Goal: Task Accomplishment & Management: Use online tool/utility

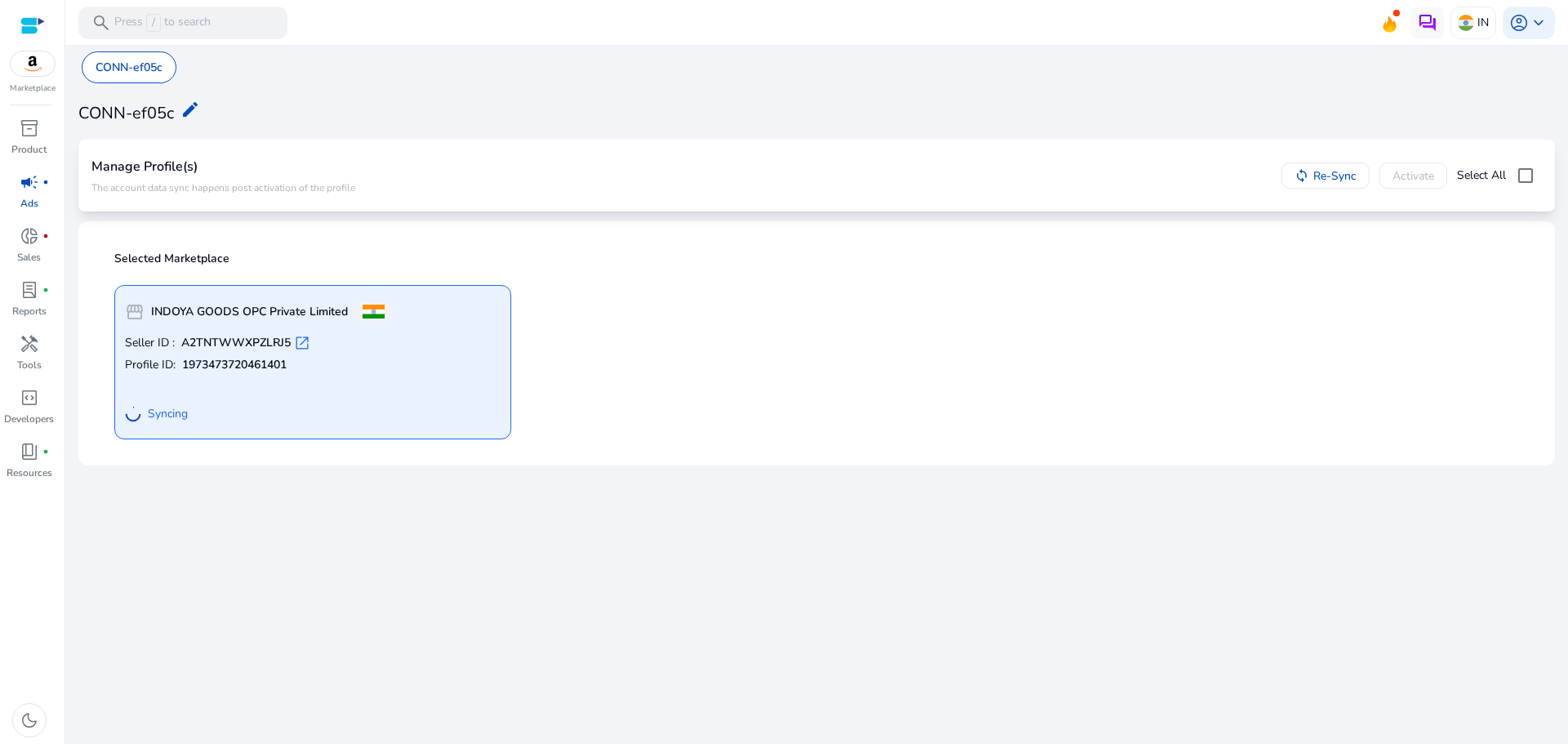
click at [681, 410] on div "storefront INDOYA GOODS OPC Private Limited Seller ID : A2TNTWWXPZLRJ5 open_in_…" at bounding box center [816, 356] width 1424 height 168
click at [29, 191] on span "campaign" at bounding box center [29, 182] width 20 height 20
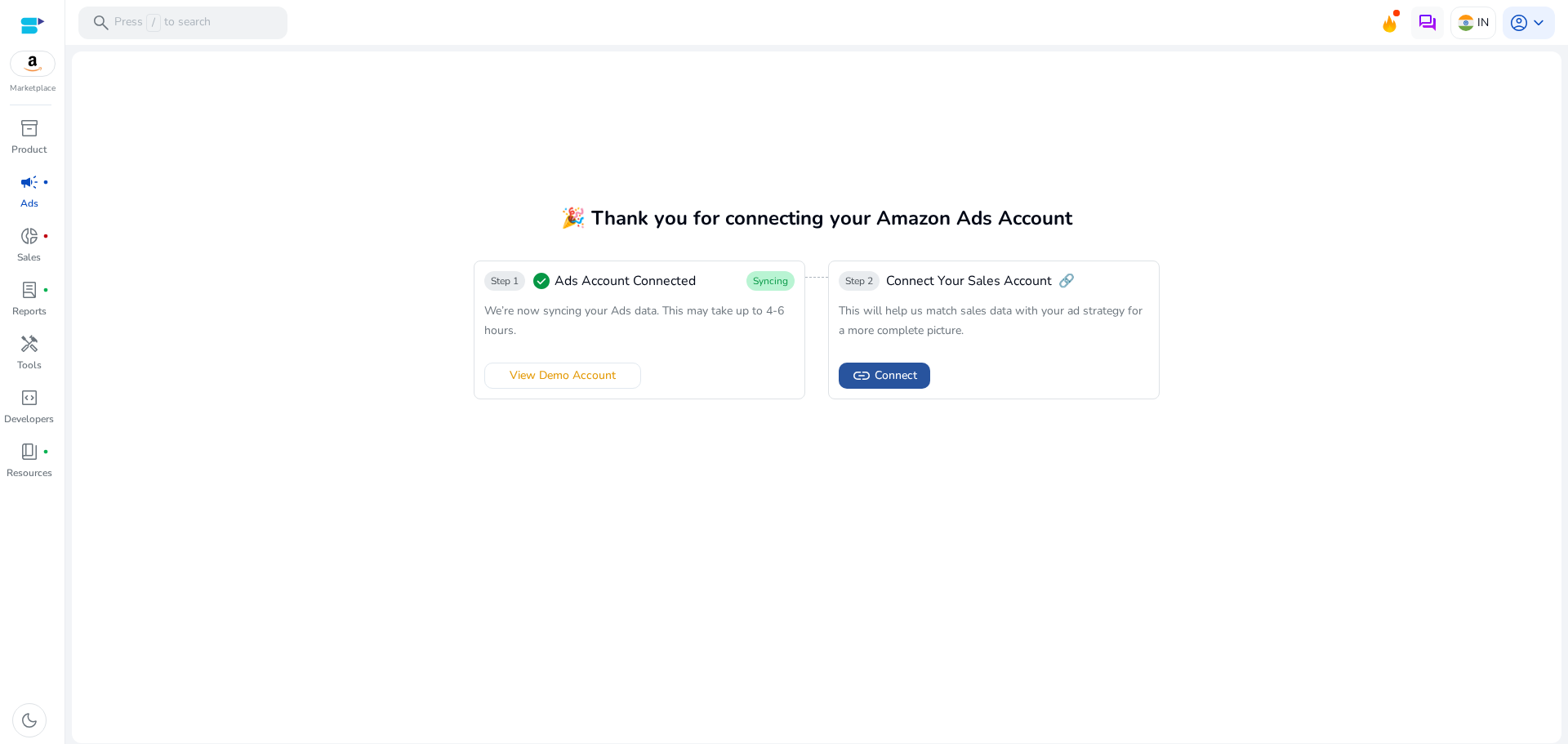
click at [904, 381] on span "Connect" at bounding box center [896, 375] width 42 height 17
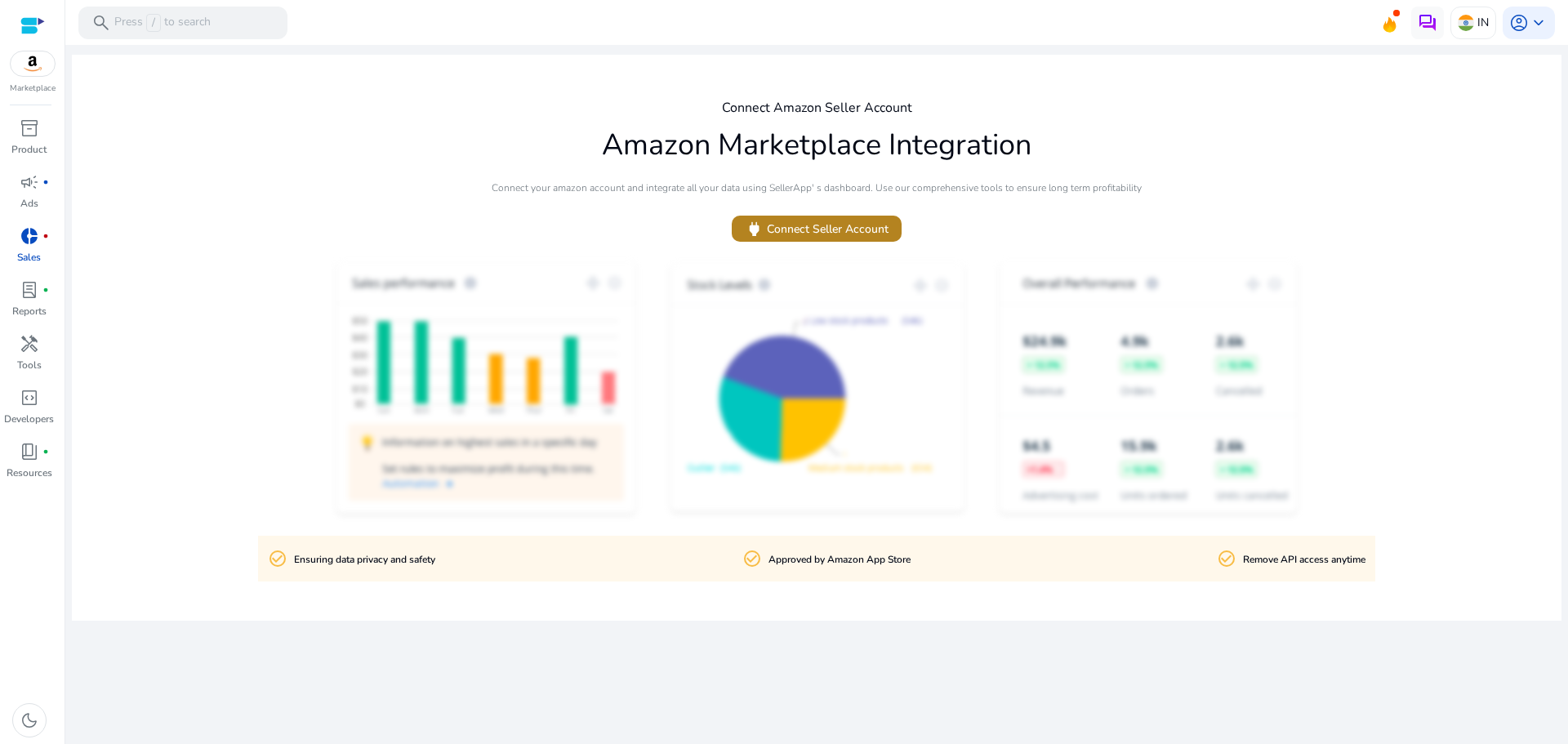
click at [869, 242] on span at bounding box center [816, 229] width 170 height 39
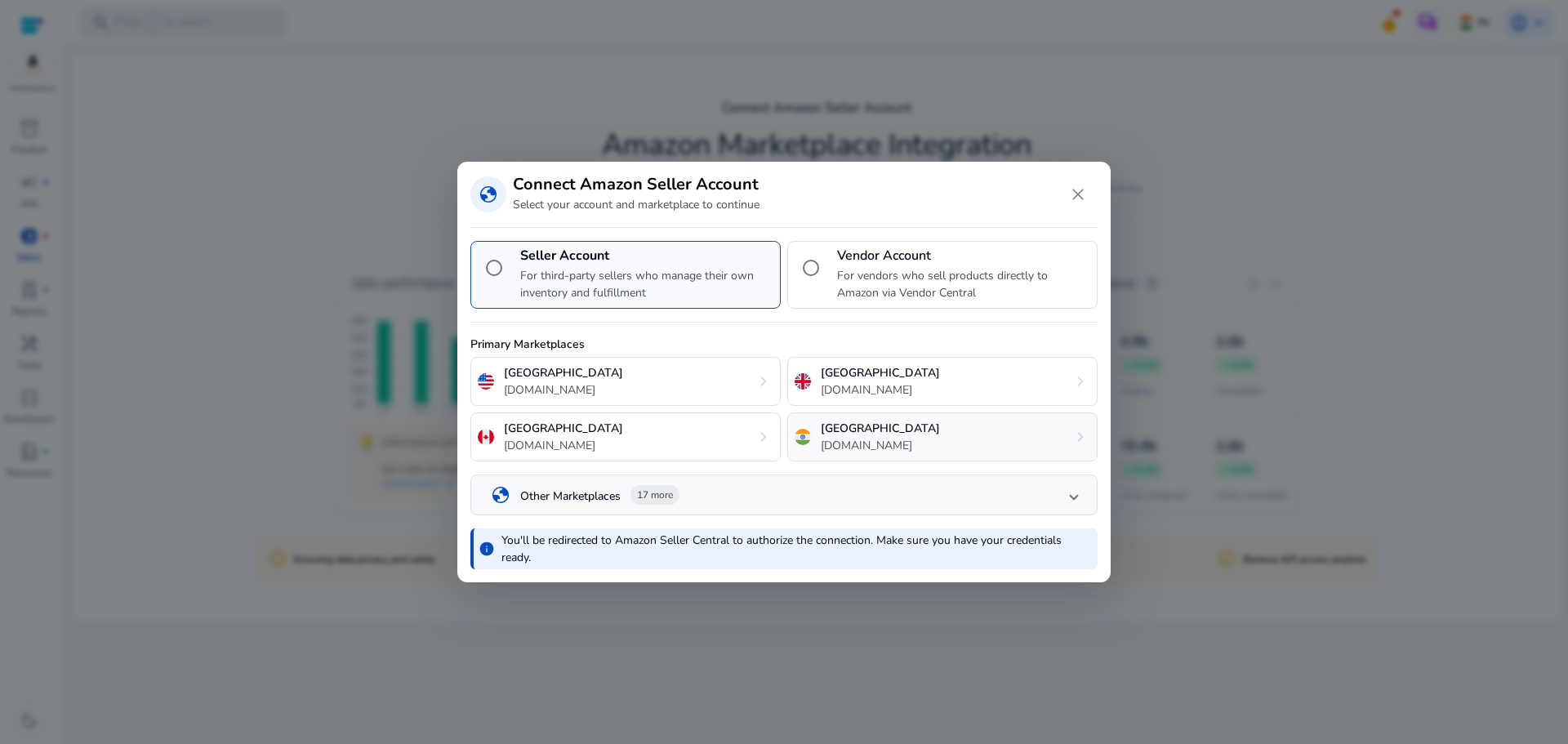
click at [862, 449] on p "amazon.in" at bounding box center [880, 446] width 119 height 17
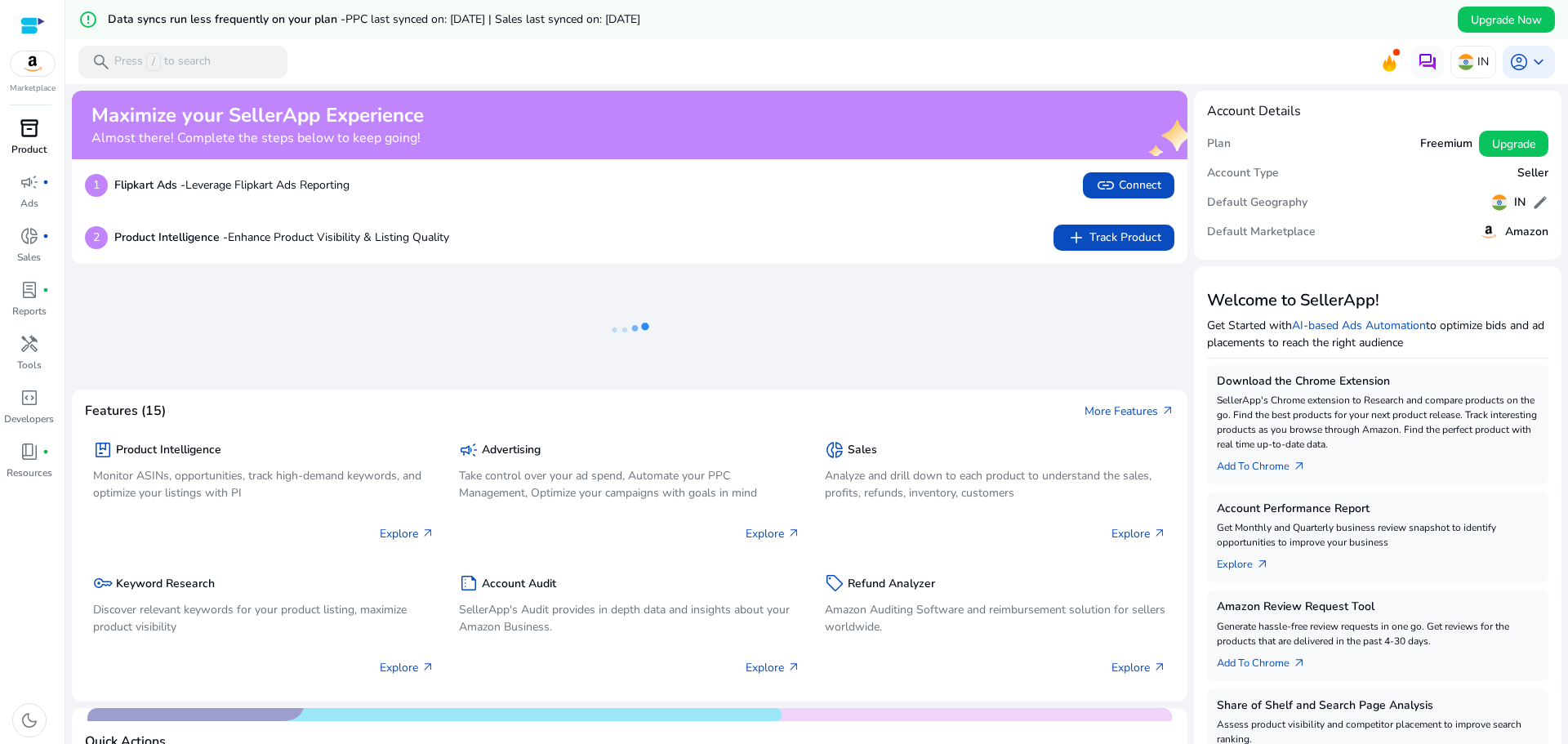
click at [34, 131] on span "inventory_2" at bounding box center [29, 128] width 20 height 20
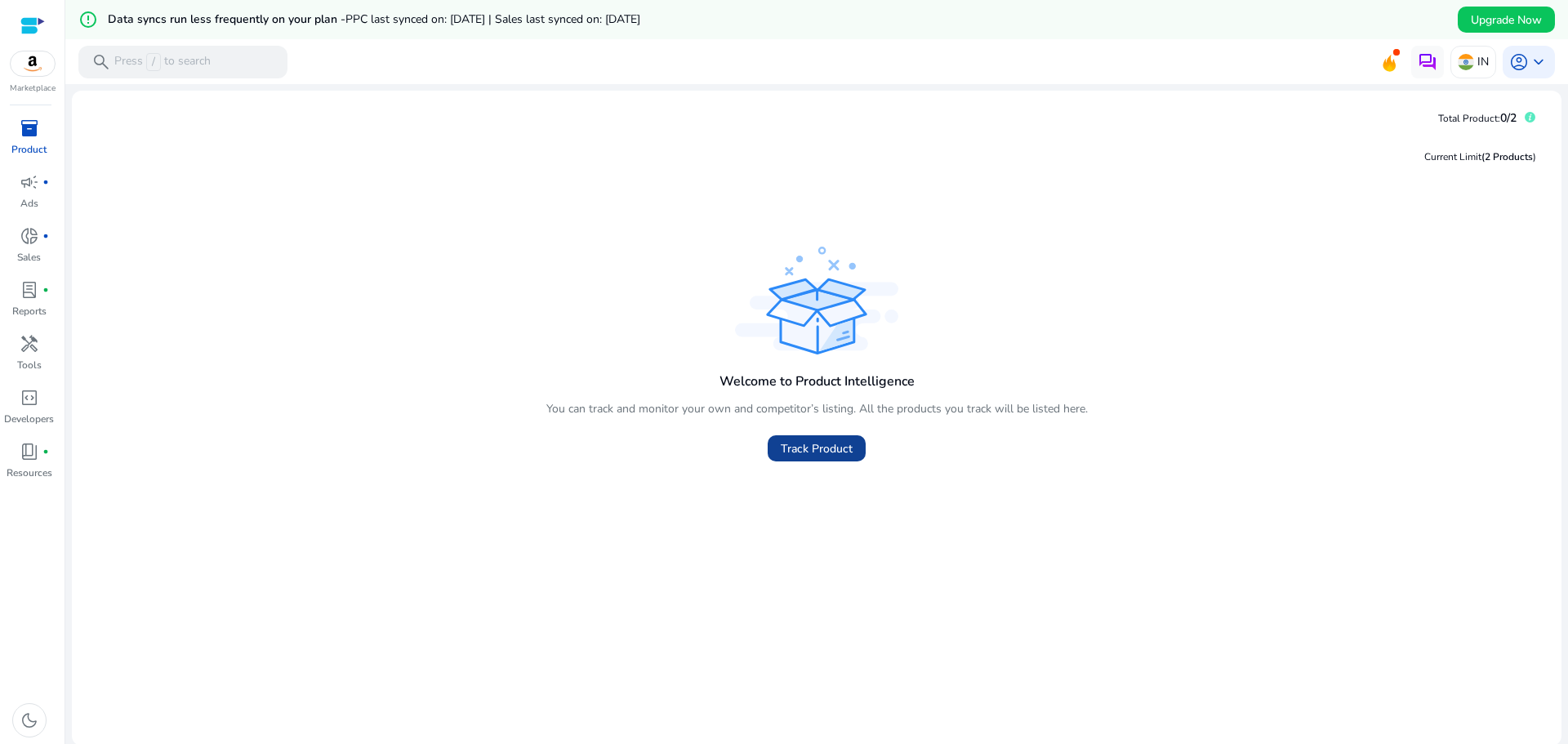
click at [824, 449] on span "Track Product" at bounding box center [816, 449] width 72 height 17
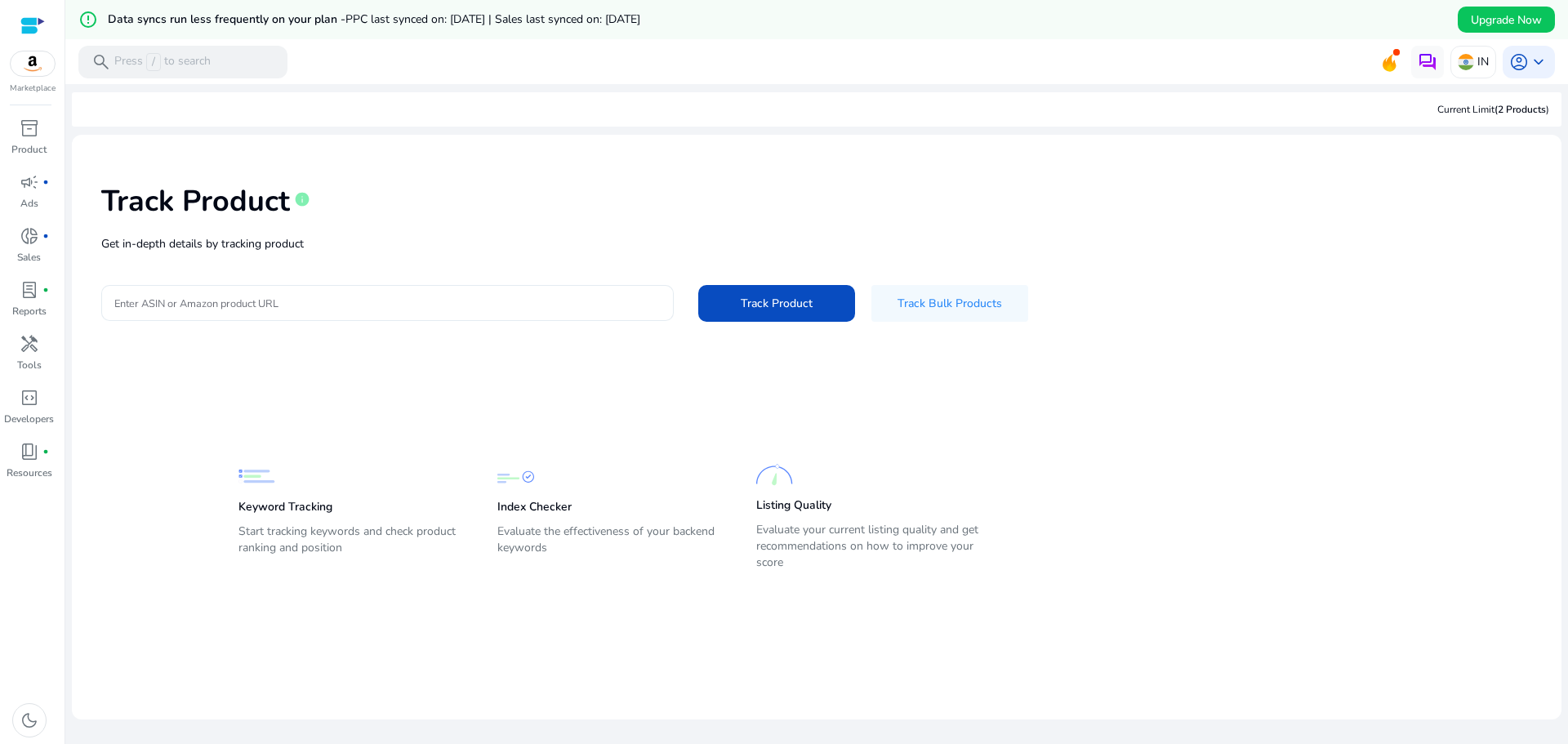
click at [290, 312] on div at bounding box center [387, 303] width 546 height 36
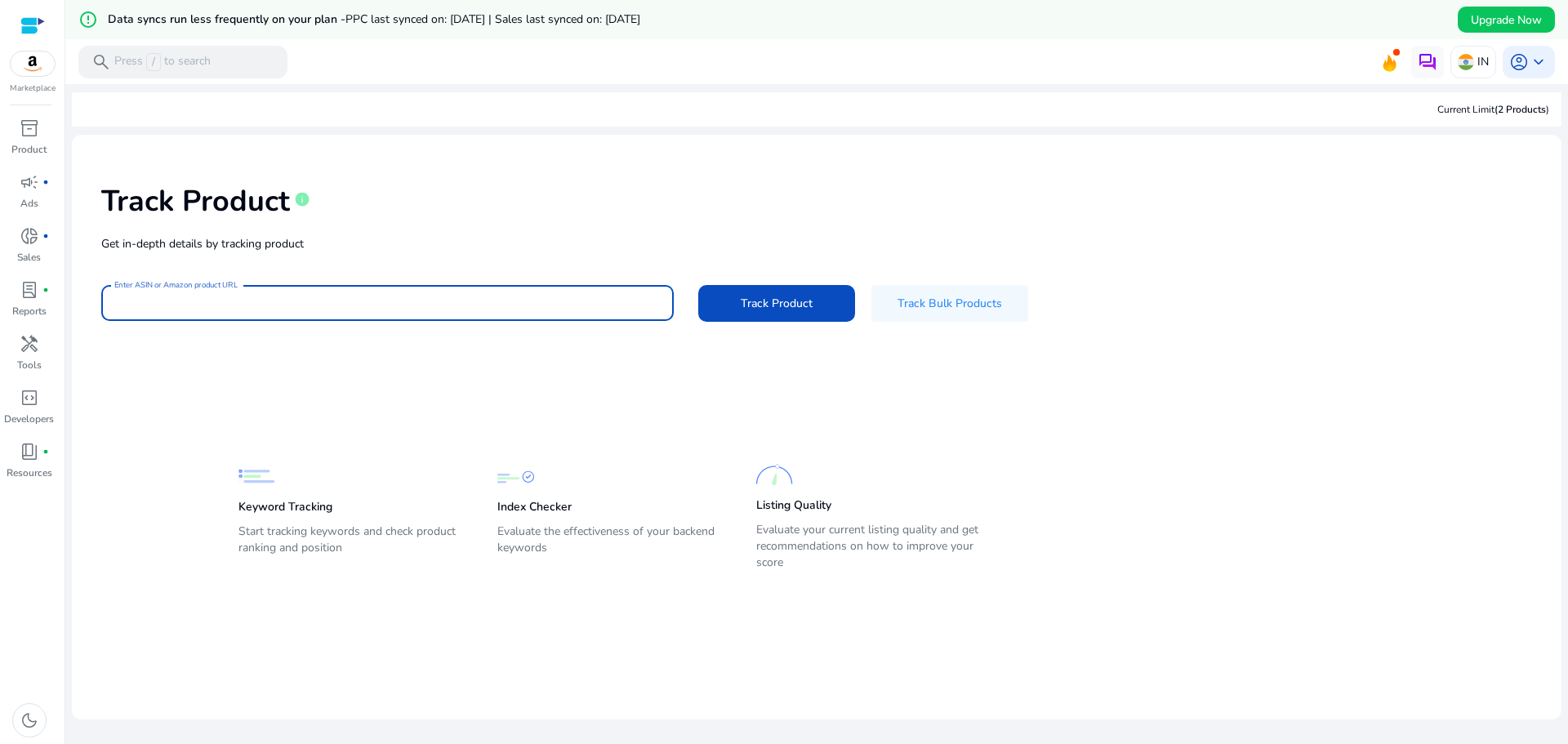
click at [181, 300] on input "Enter ASIN or Amazon product URL" at bounding box center [387, 303] width 546 height 18
paste input "**********"
type input "**********"
click at [770, 311] on span "Track Product" at bounding box center [776, 303] width 72 height 17
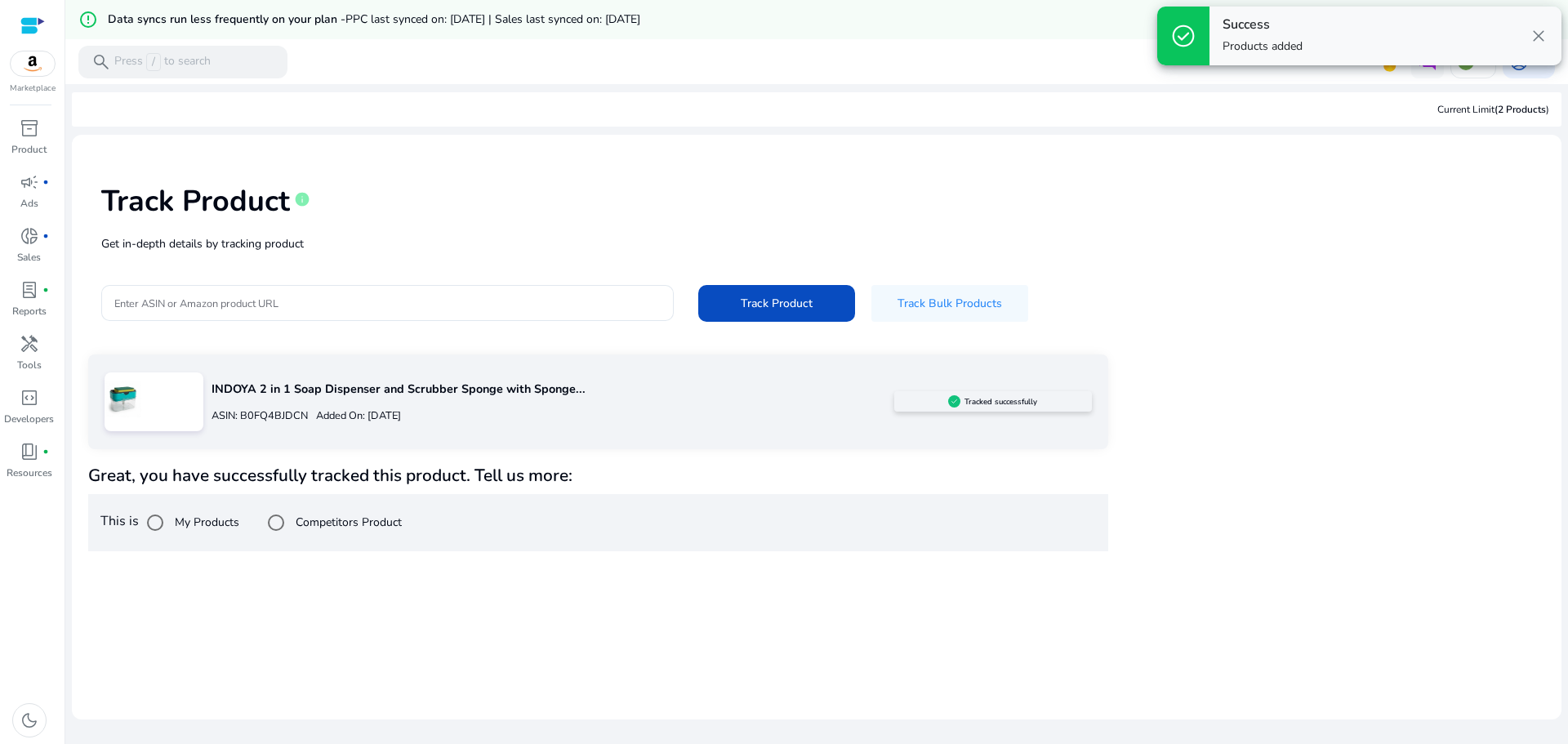
scroll to position [39, 0]
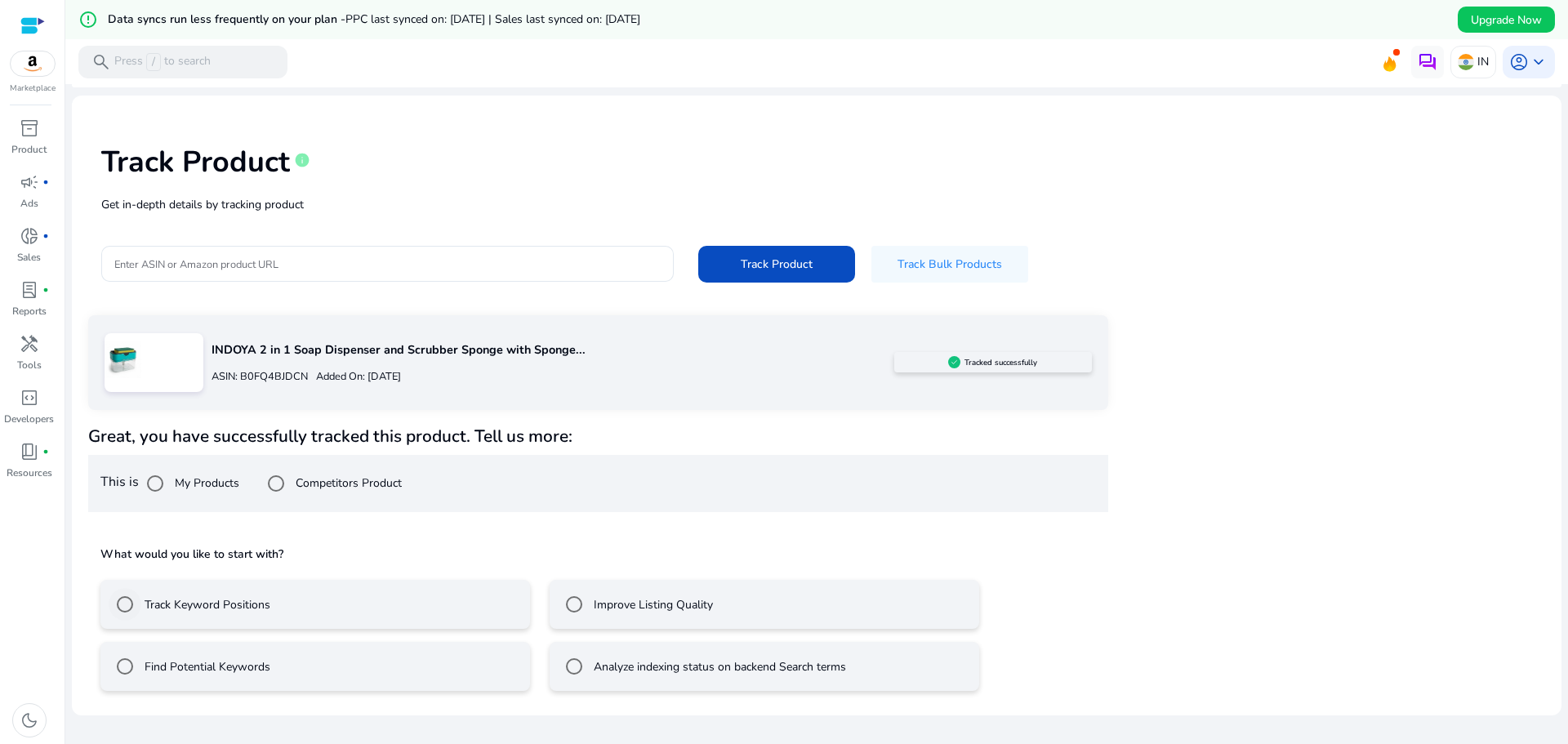
click at [257, 613] on div "Track Keyword Positions" at bounding box center [190, 604] width 162 height 33
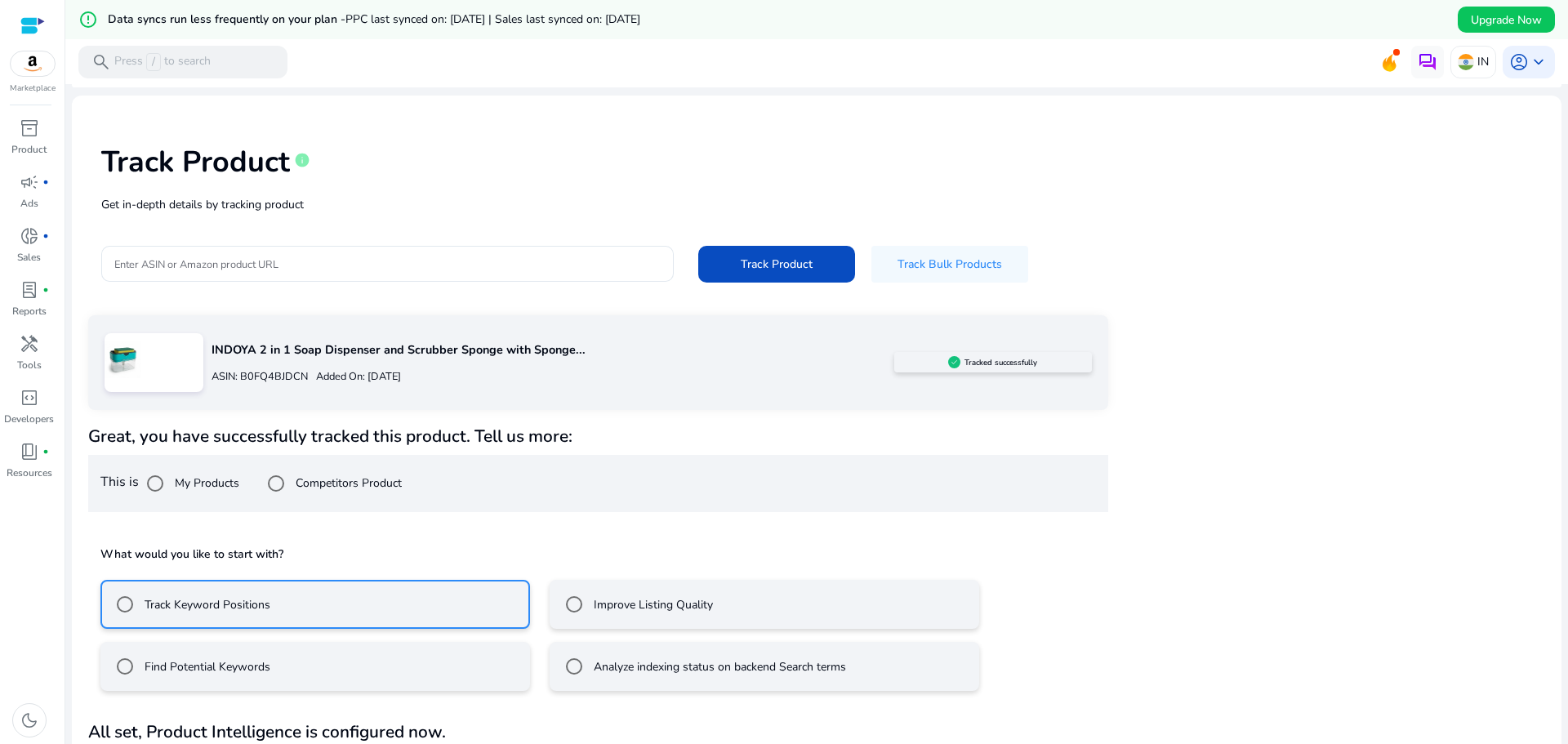
scroll to position [83, 0]
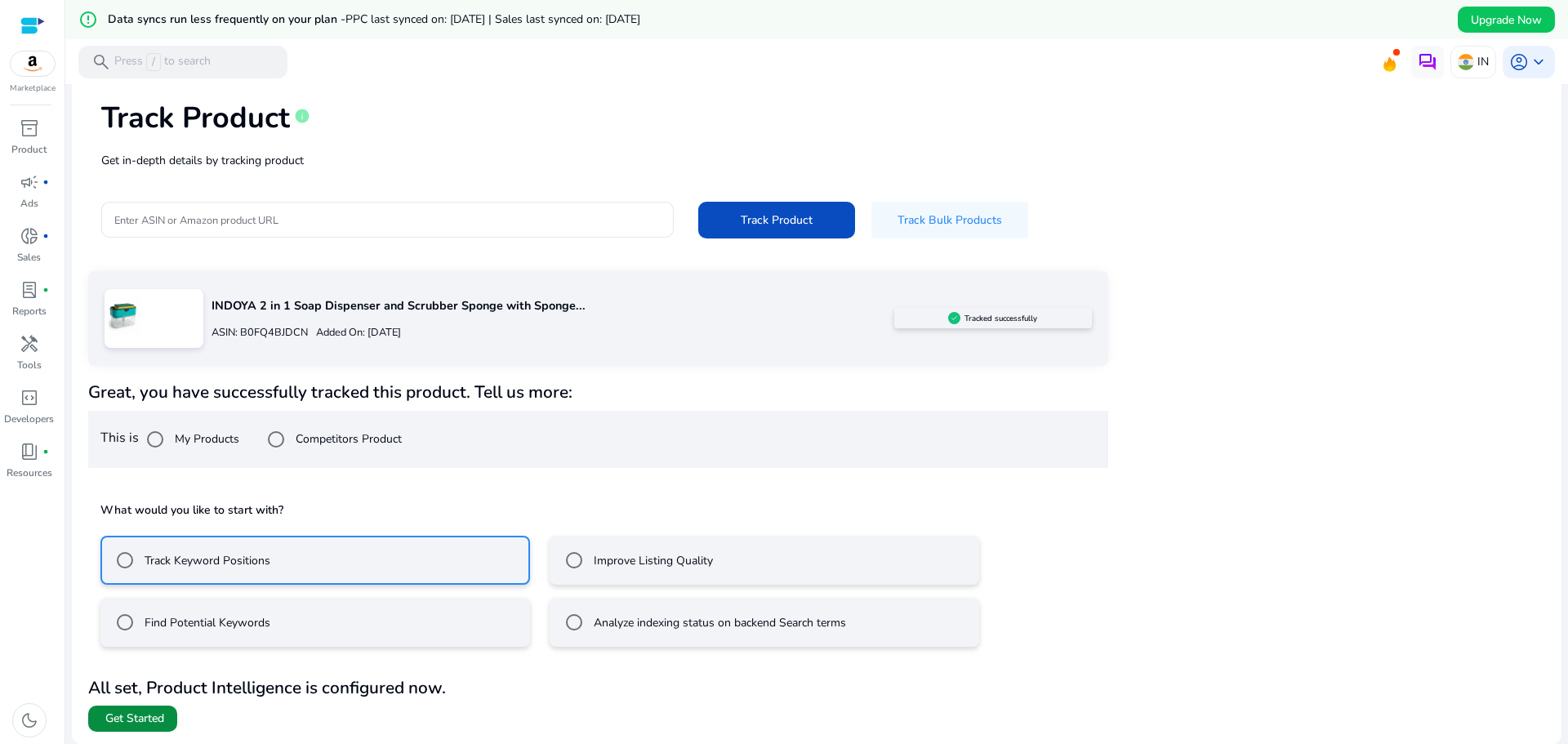
click at [158, 720] on span "Get Started" at bounding box center [135, 719] width 59 height 16
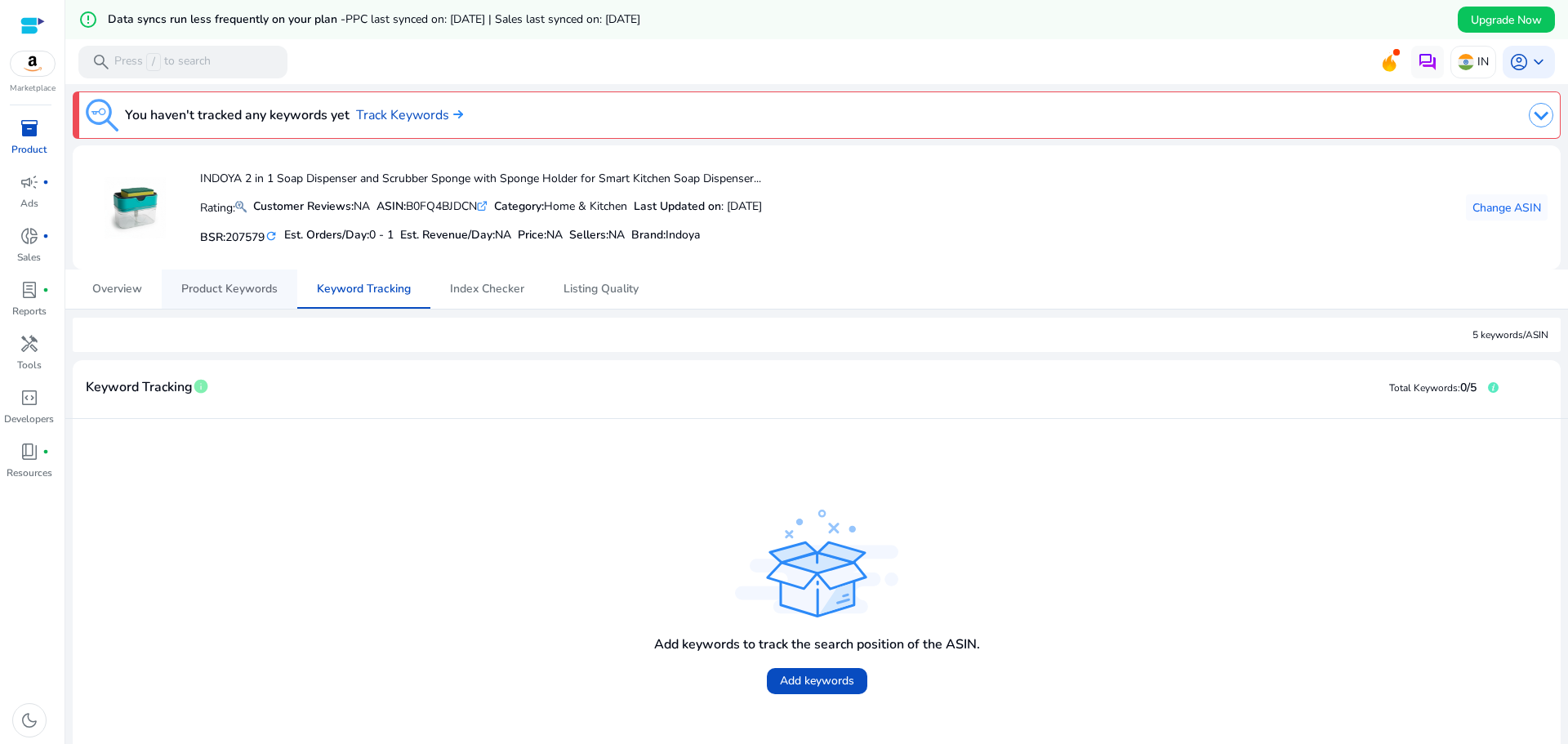
click at [231, 294] on span "Product Keywords" at bounding box center [230, 289] width 96 height 11
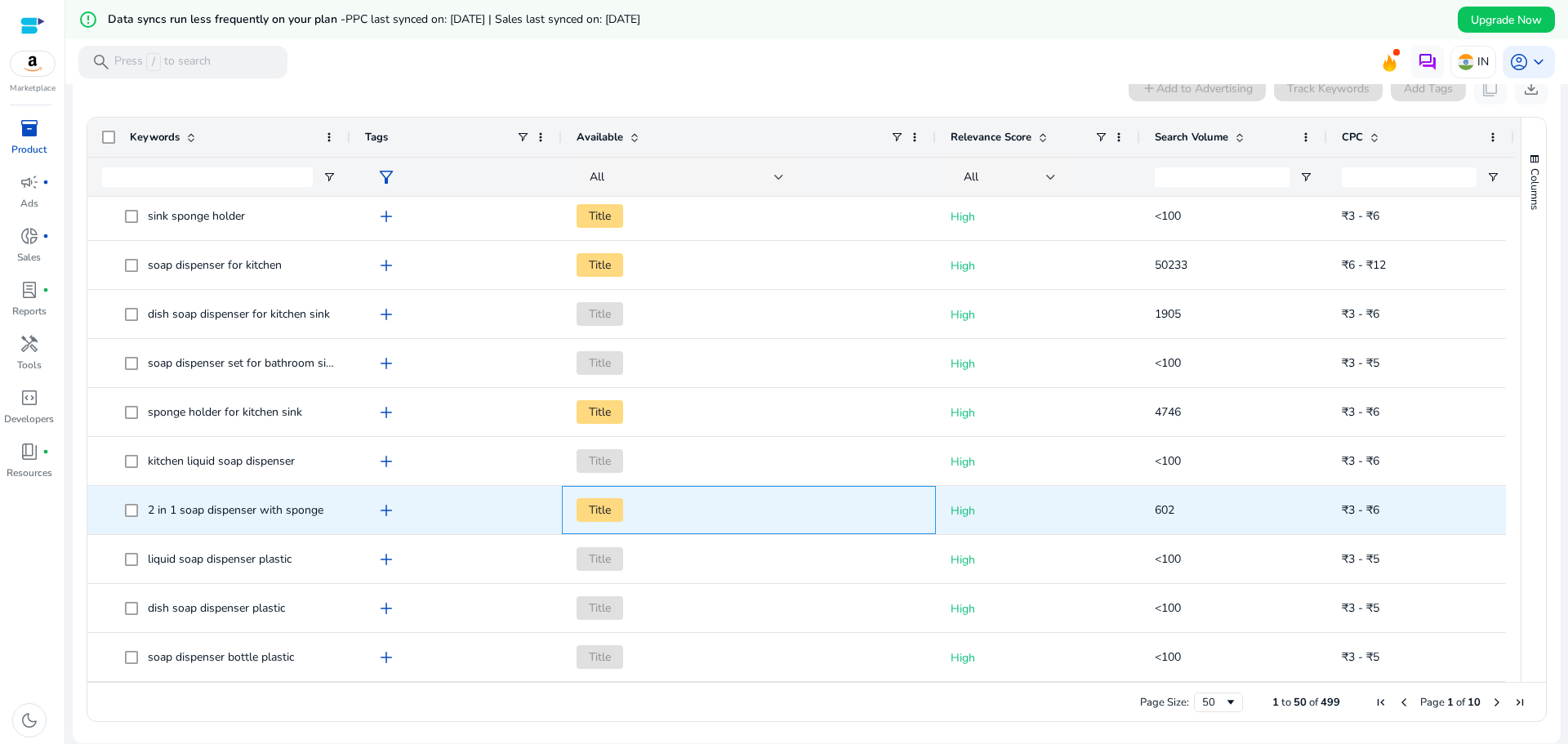
click at [603, 513] on span "Title" at bounding box center [599, 510] width 47 height 24
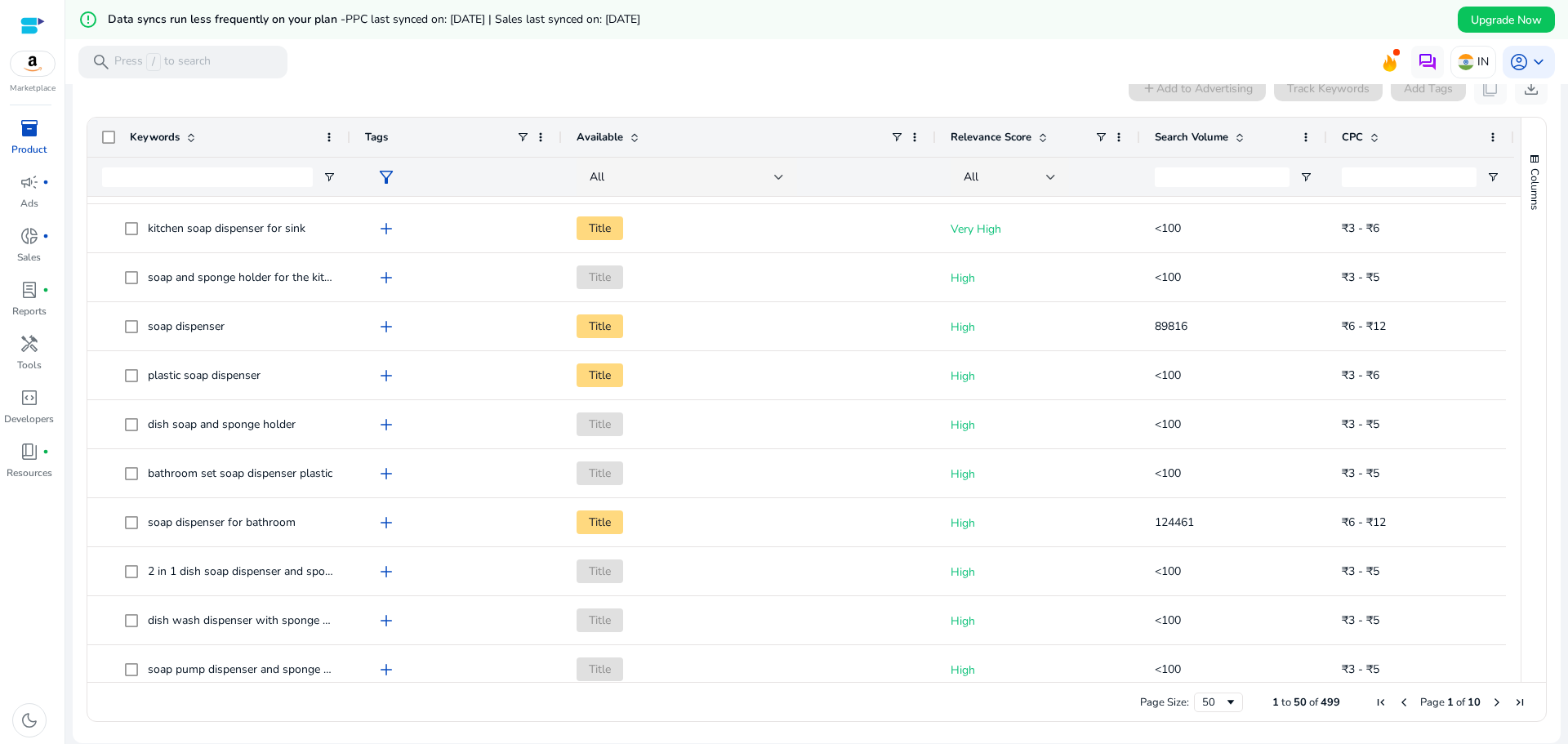
scroll to position [740, 0]
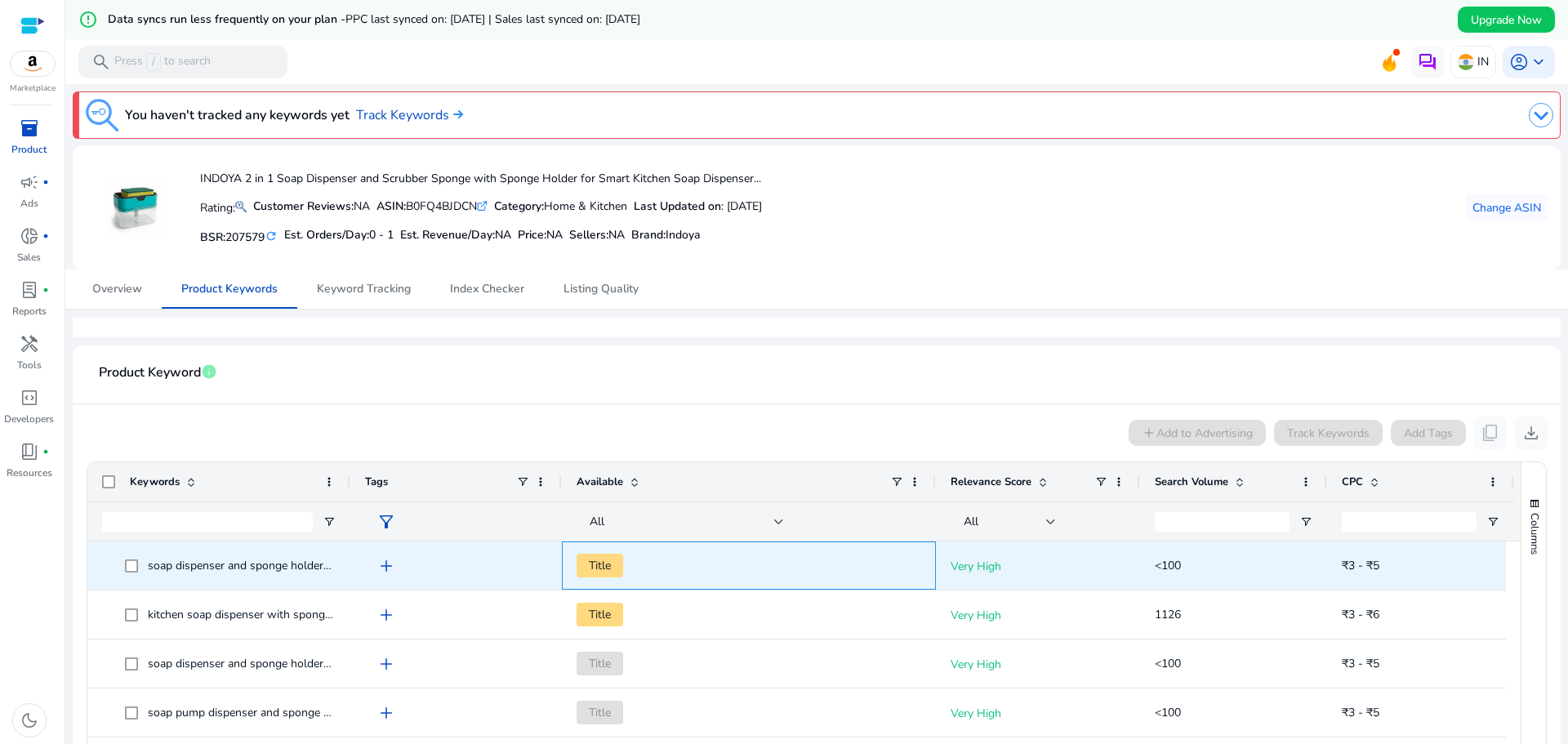
click at [587, 559] on span "Title" at bounding box center [599, 565] width 47 height 24
click at [592, 564] on span "Title" at bounding box center [599, 565] width 47 height 24
click at [646, 569] on span "Title" at bounding box center [748, 565] width 345 height 34
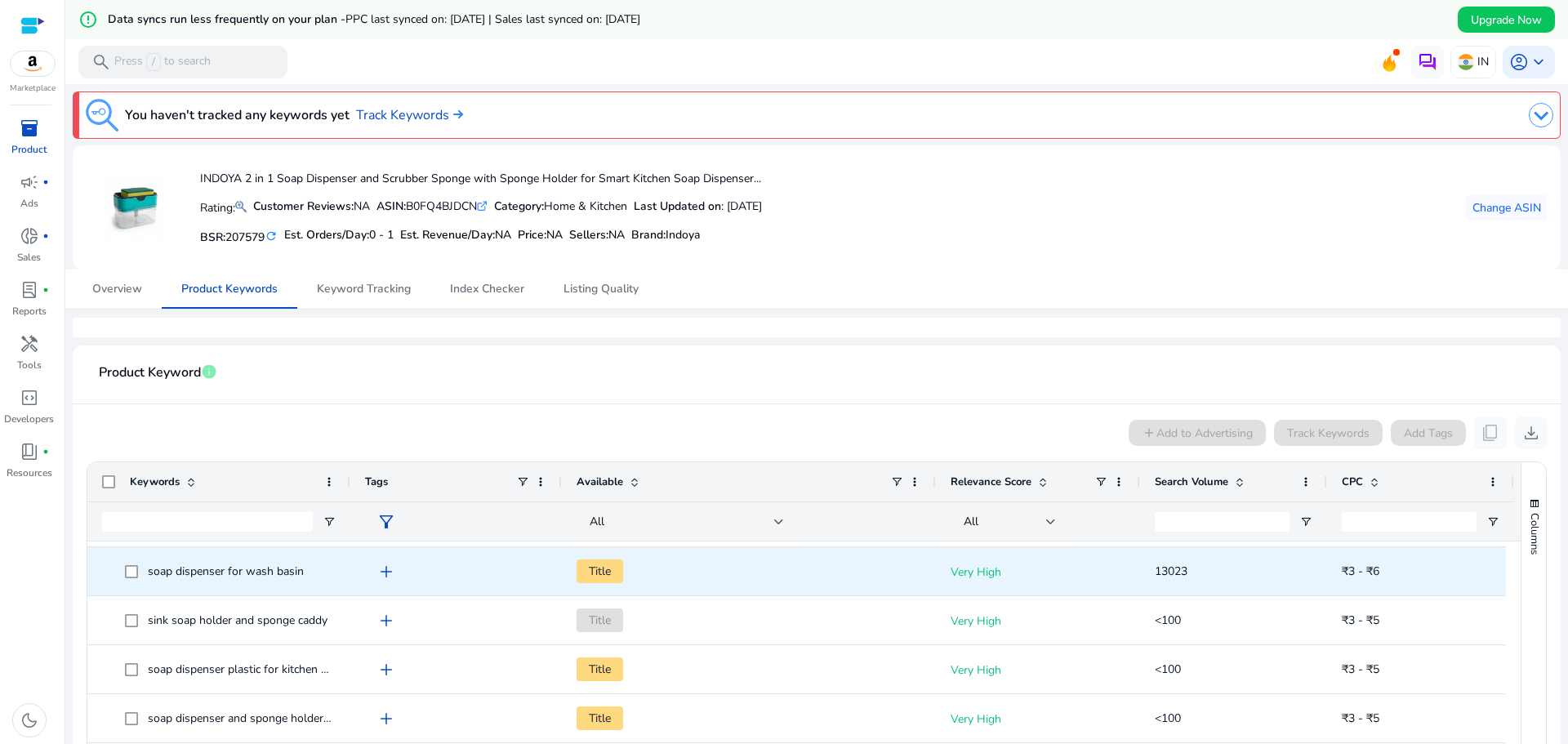
click at [976, 569] on p "Very High" at bounding box center [1038, 571] width 175 height 34
click at [1199, 570] on span "13023" at bounding box center [1233, 571] width 158 height 34
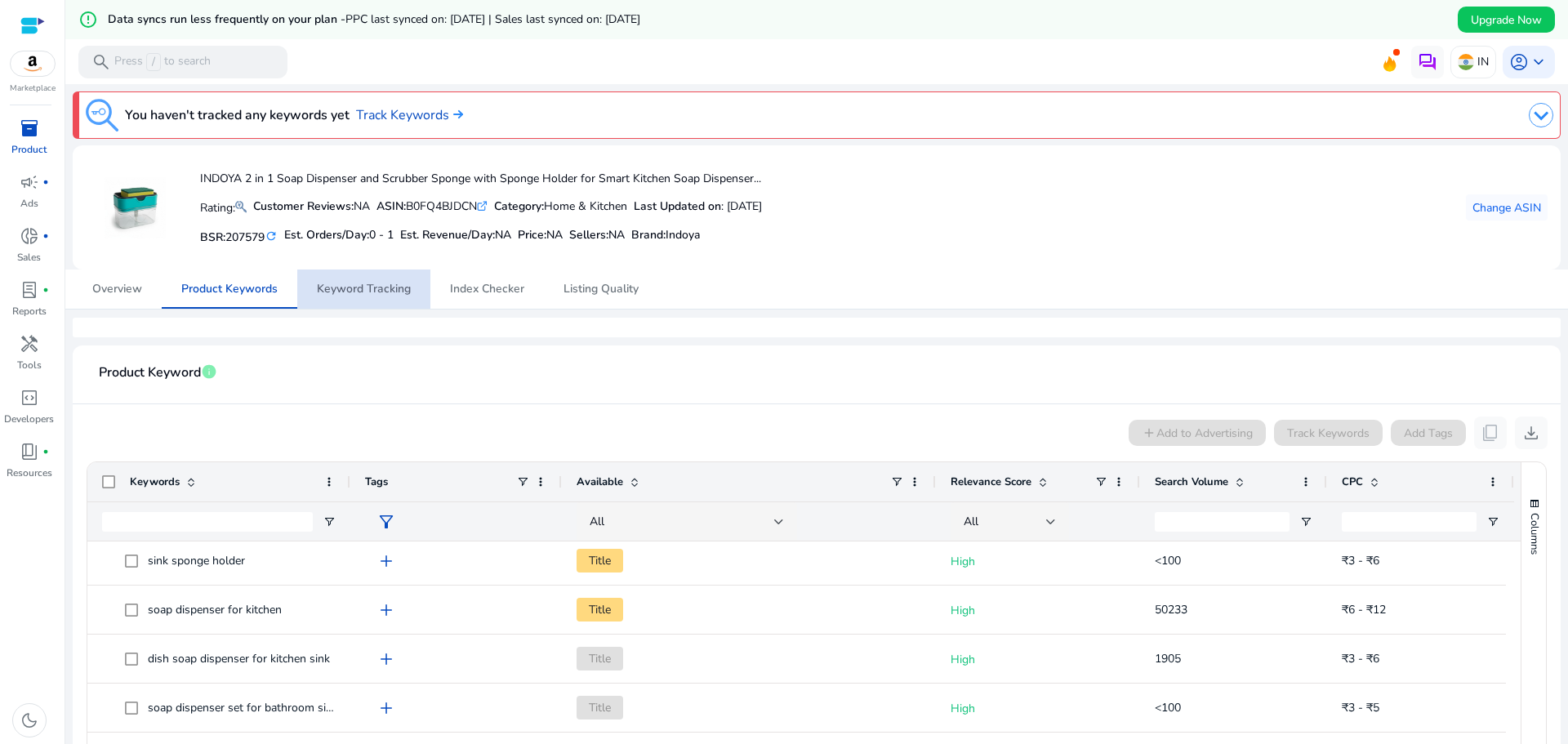
click at [365, 293] on span "Keyword Tracking" at bounding box center [364, 289] width 94 height 11
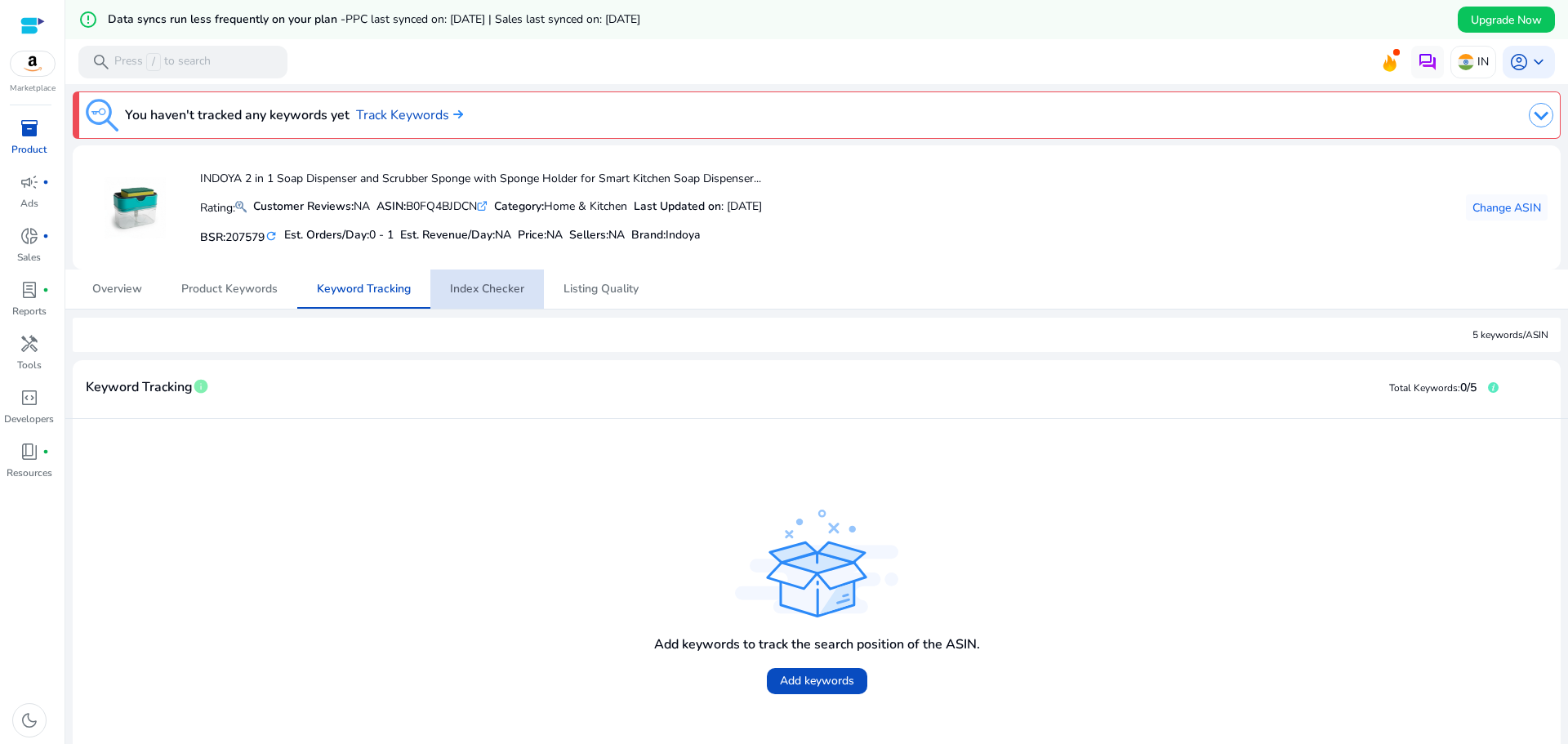
click at [503, 292] on span "Index Checker" at bounding box center [487, 289] width 74 height 11
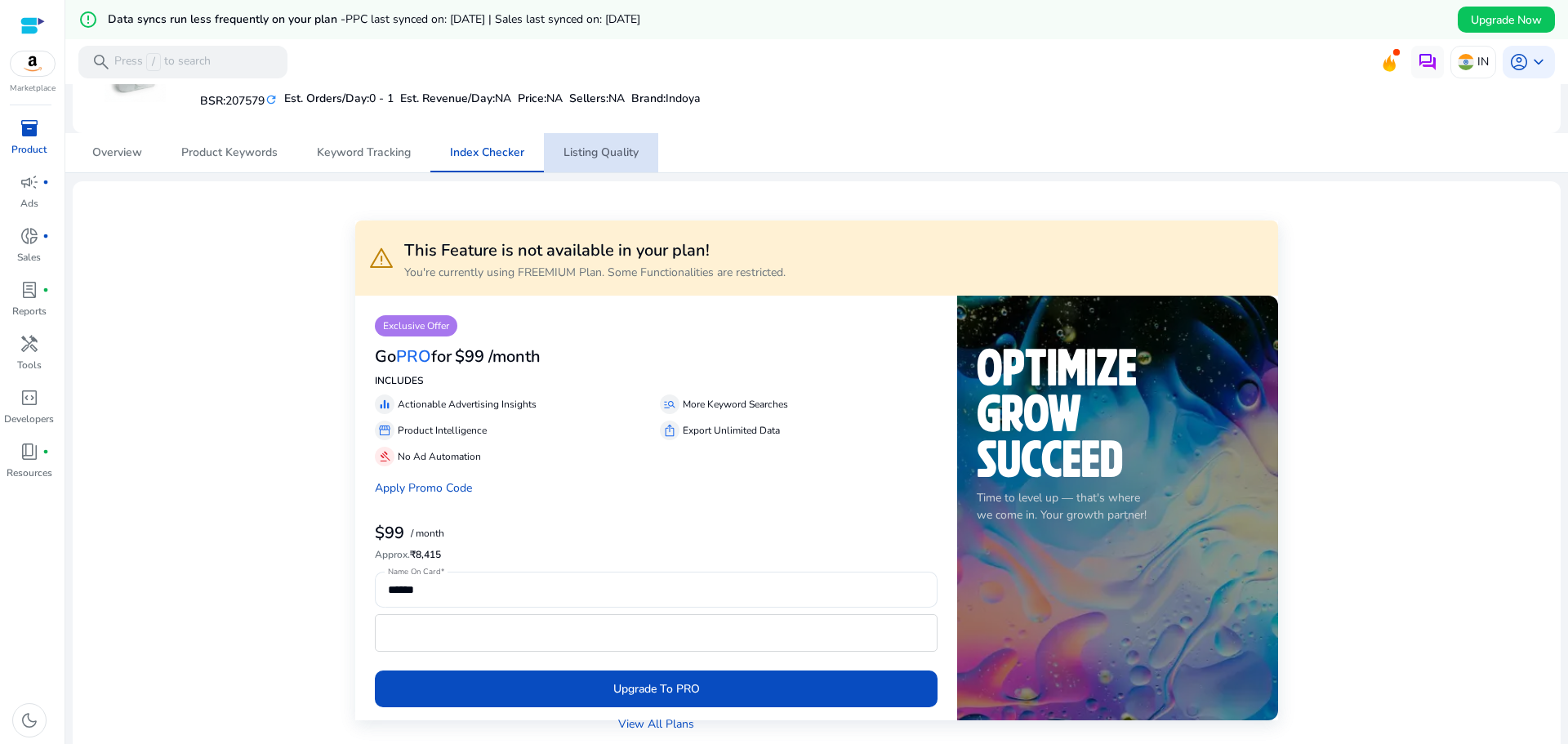
click at [619, 163] on span "Listing Quality" at bounding box center [601, 153] width 75 height 39
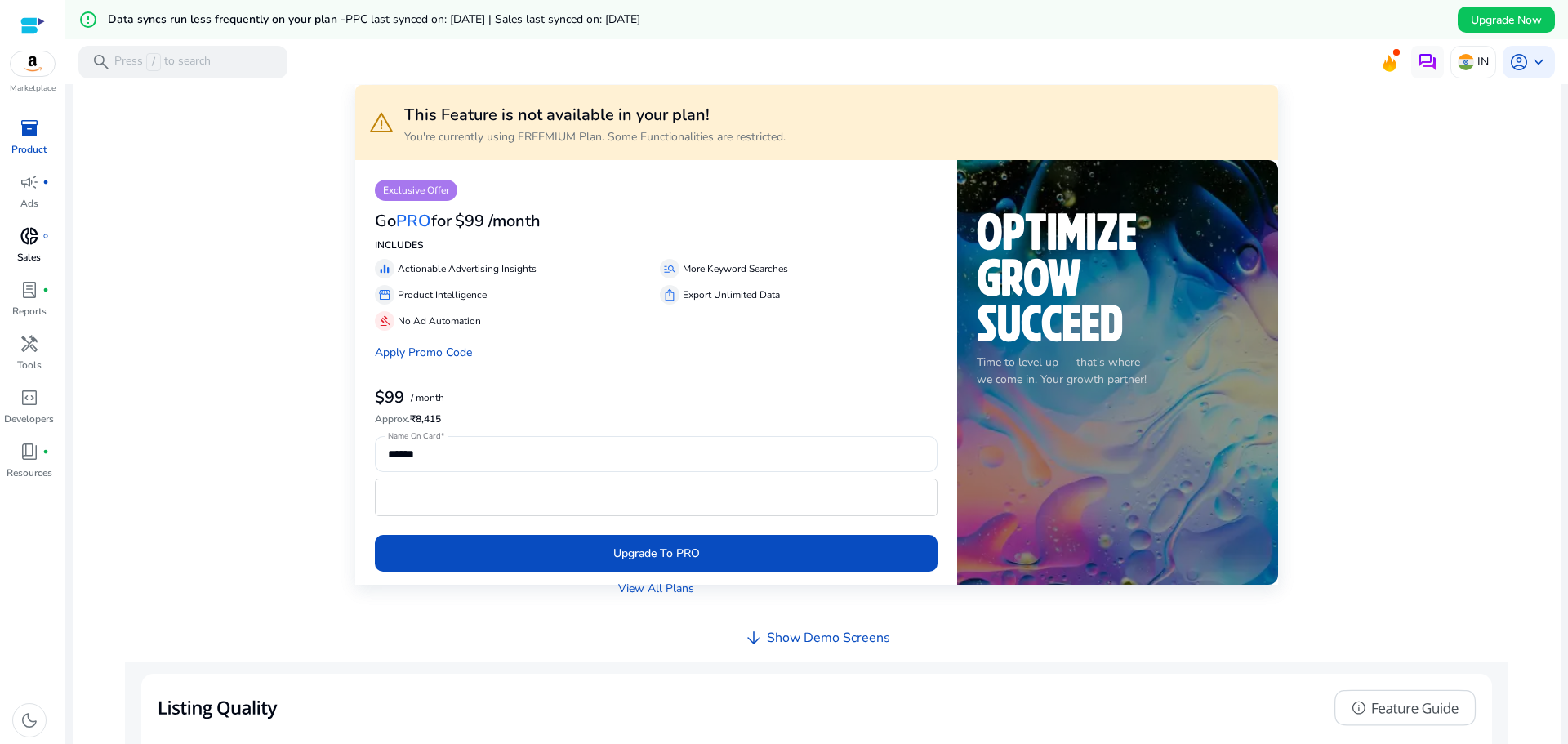
click at [29, 255] on p "Sales" at bounding box center [29, 258] width 24 height 15
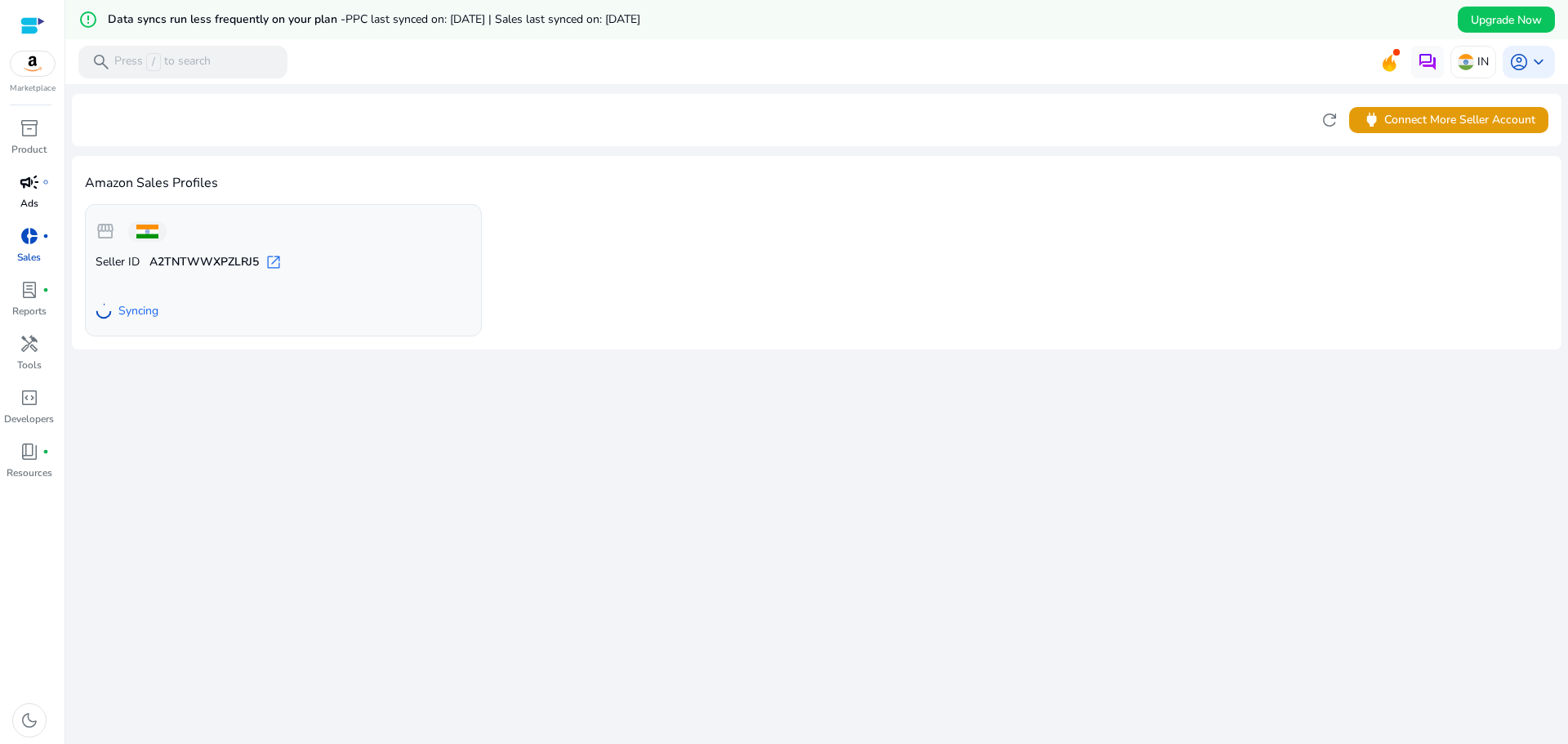
click at [29, 195] on div "campaign fiber_manual_record" at bounding box center [29, 182] width 46 height 26
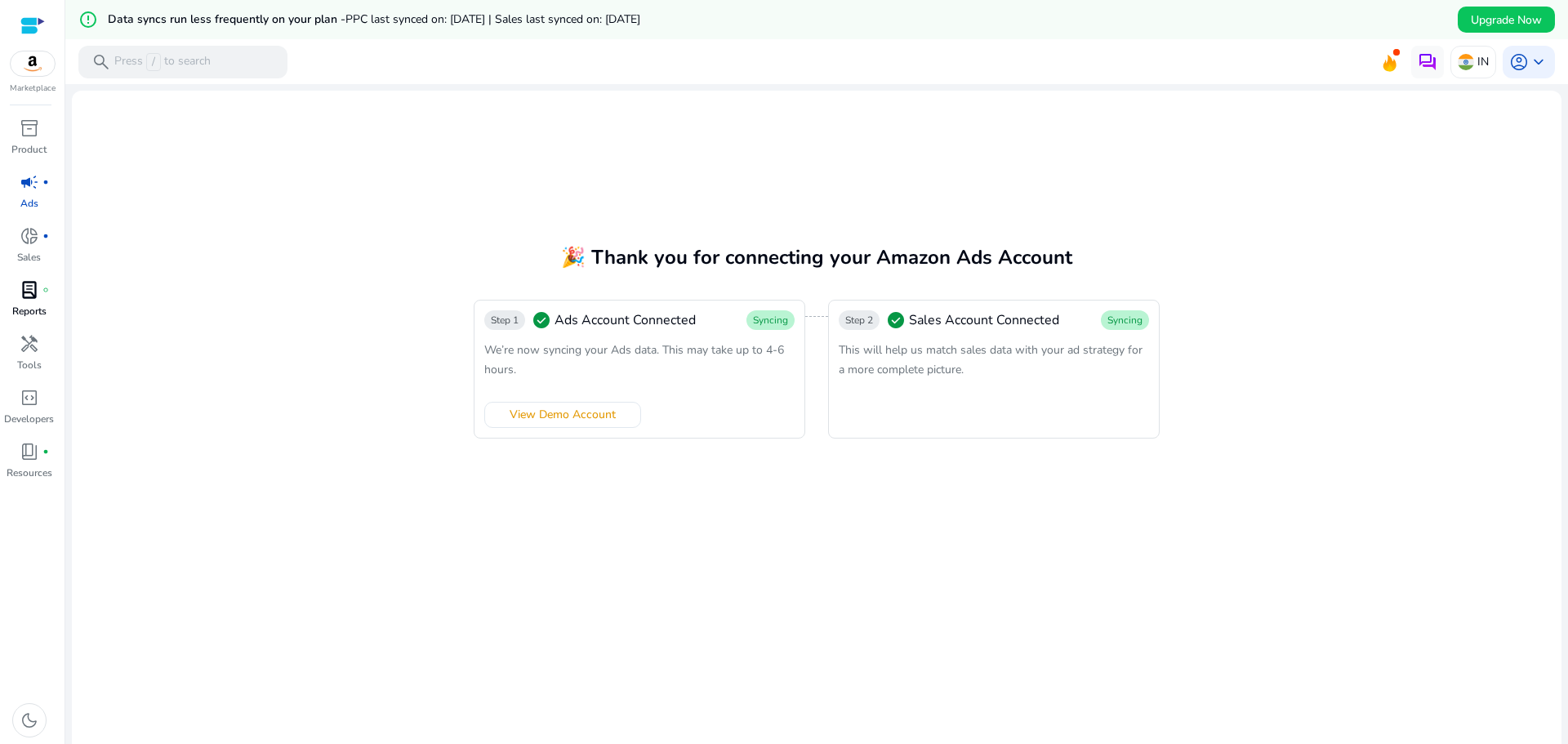
click at [29, 304] on p "Reports" at bounding box center [29, 311] width 34 height 15
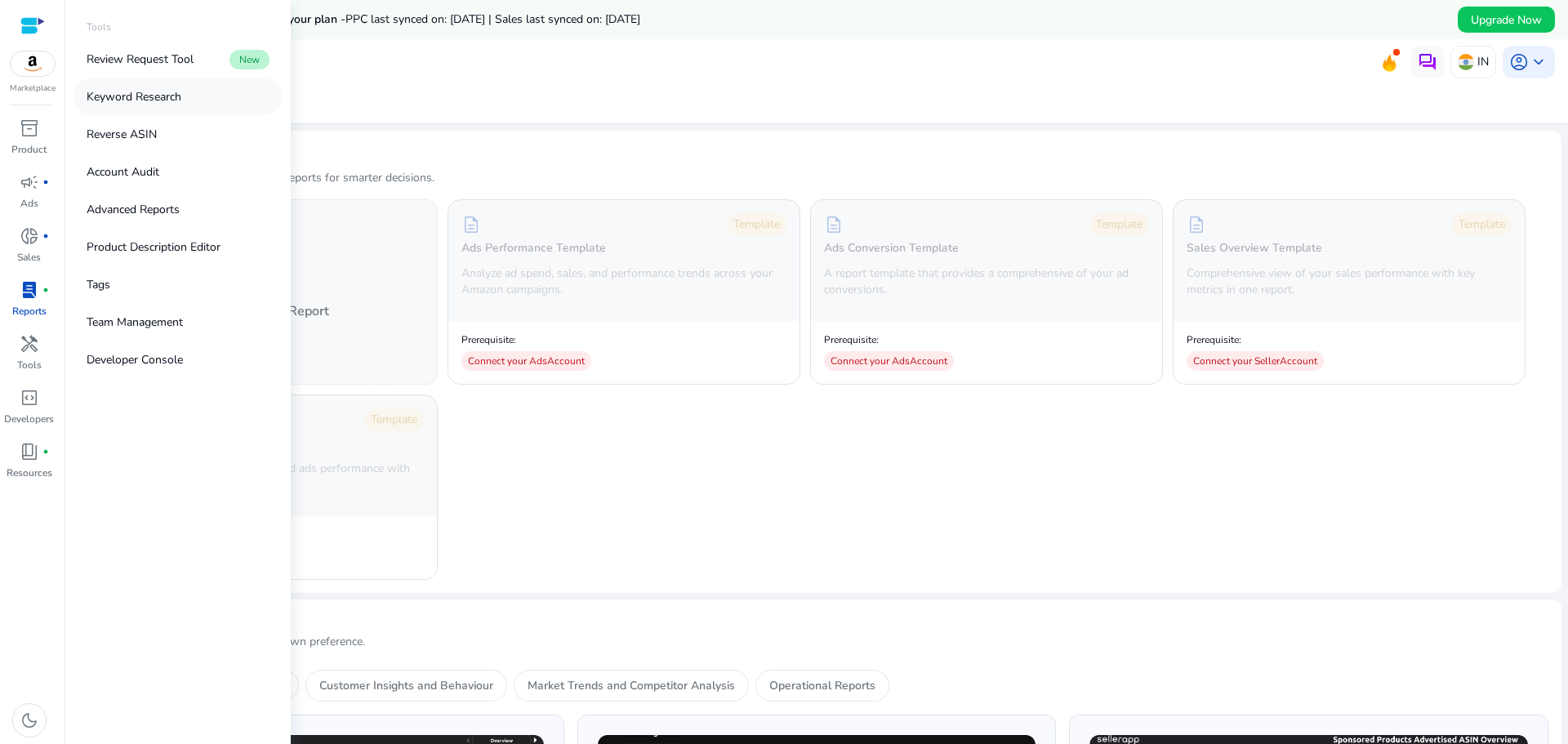
click at [153, 105] on p "Keyword Research" at bounding box center [134, 96] width 95 height 17
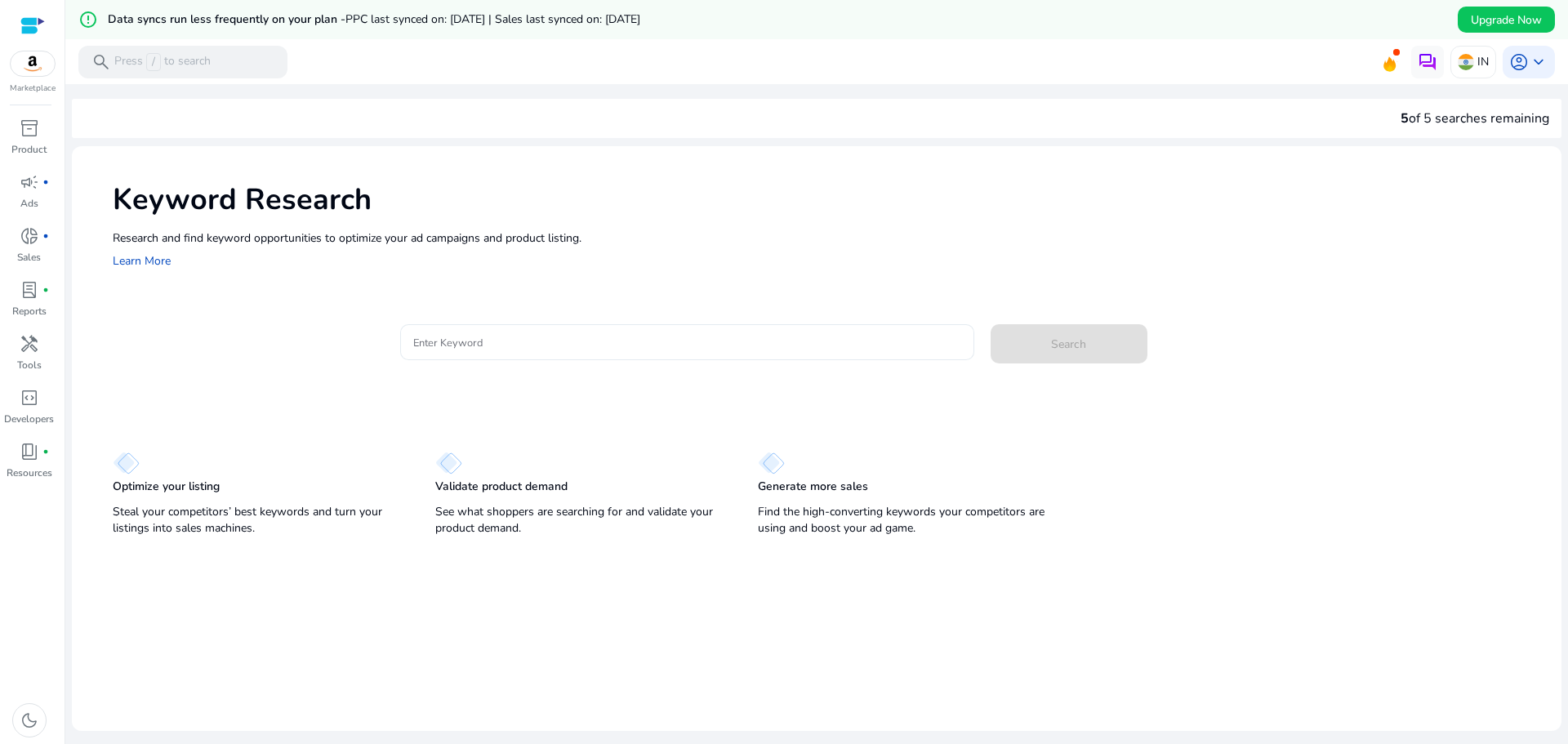
click at [483, 350] on input "Enter Keyword" at bounding box center [687, 343] width 547 height 18
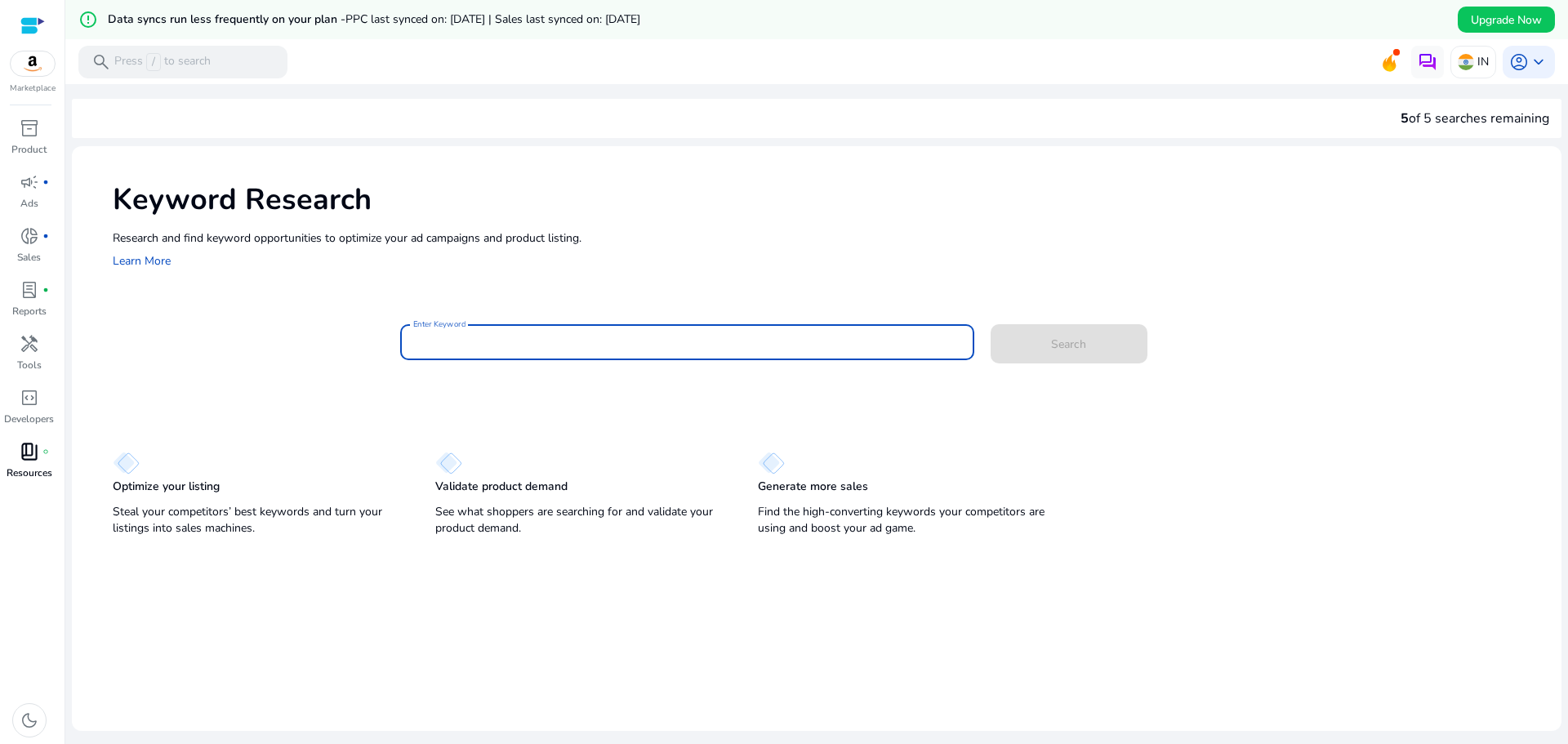
click at [25, 464] on div "book_4 fiber_manual_record" at bounding box center [29, 452] width 46 height 26
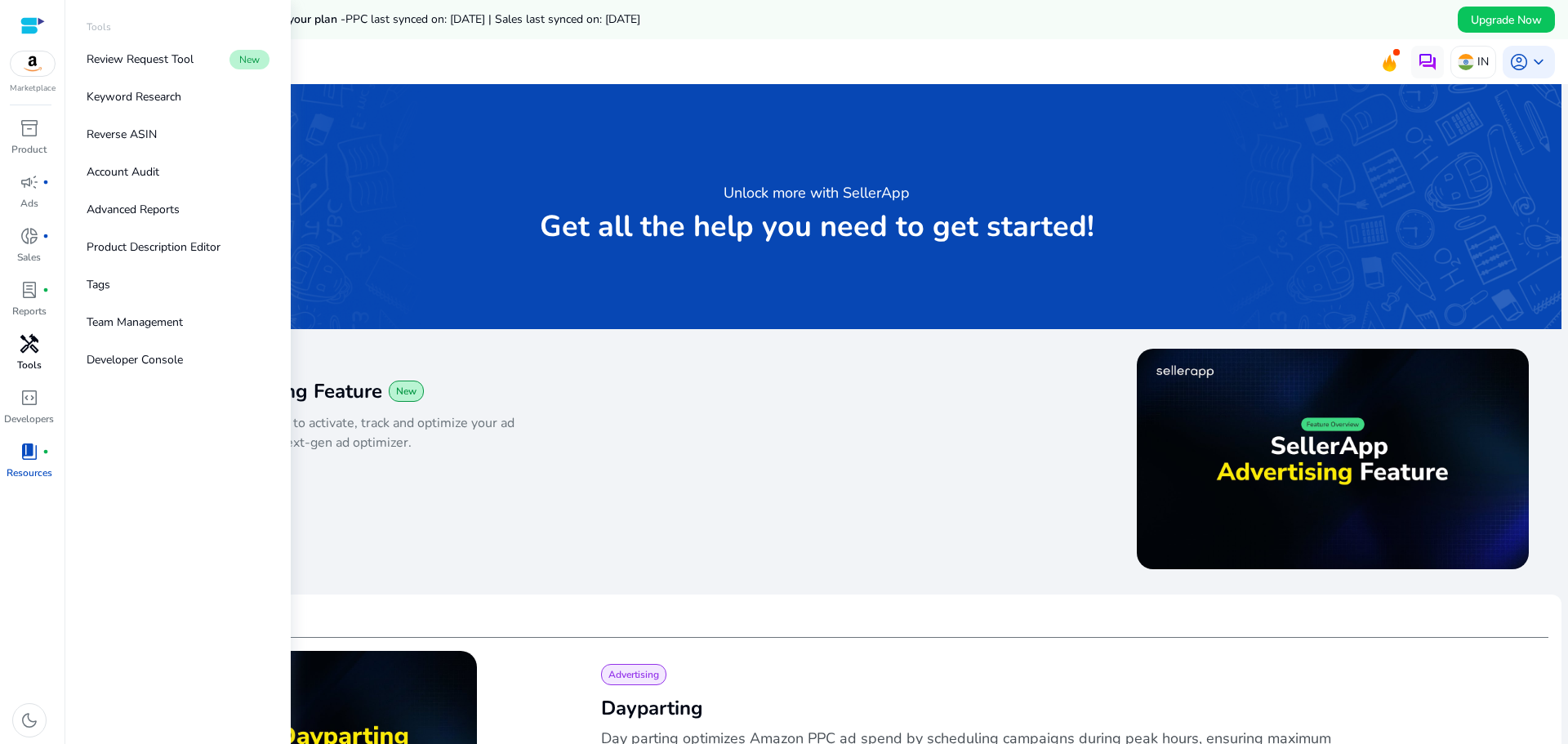
click at [34, 352] on span "handyman" at bounding box center [29, 344] width 20 height 20
